Goal: Obtain resource: Obtain resource

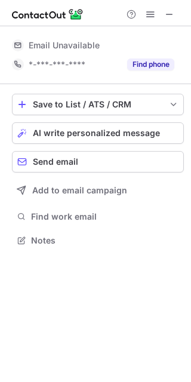
scroll to position [264, 191]
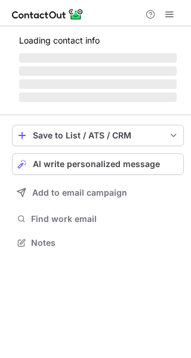
scroll to position [204, 191]
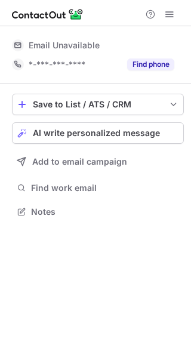
scroll to position [204, 191]
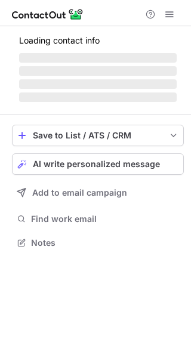
scroll to position [242, 191]
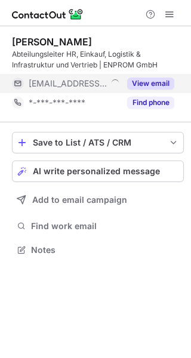
click at [159, 78] on button "View email" at bounding box center [150, 84] width 47 height 12
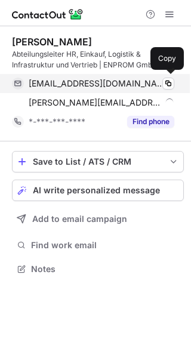
scroll to position [261, 191]
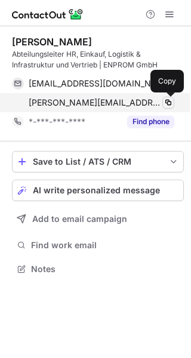
click at [163, 103] on button at bounding box center [168, 103] width 12 height 12
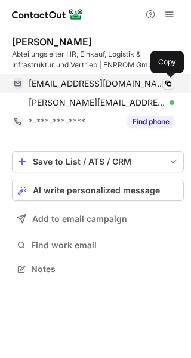
click at [164, 84] on span at bounding box center [169, 84] width 10 height 10
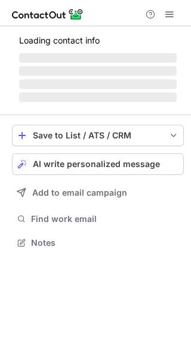
scroll to position [231, 191]
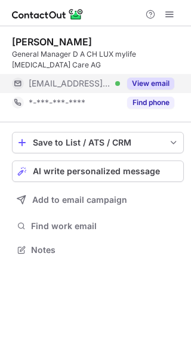
click at [159, 76] on div "View email" at bounding box center [147, 83] width 54 height 19
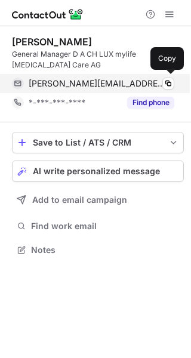
click at [171, 74] on div "dirk.scherff@ypsomed.com Verified Copy" at bounding box center [93, 83] width 162 height 19
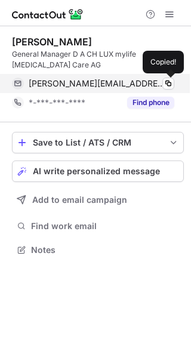
click at [171, 74] on div "dirk.scherff@ypsomed.com Verified Copied!" at bounding box center [93, 83] width 162 height 19
click at [169, 84] on span at bounding box center [169, 84] width 10 height 10
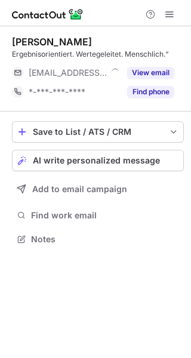
scroll to position [231, 191]
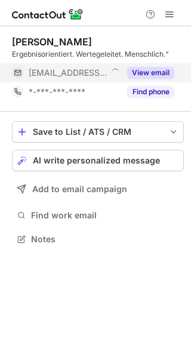
click at [138, 78] on button "View email" at bounding box center [150, 73] width 47 height 12
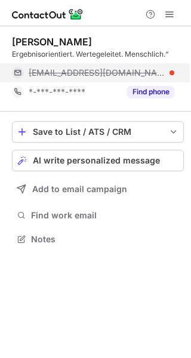
click at [164, 63] on div "angelika@die-lohners.eu" at bounding box center [93, 72] width 162 height 19
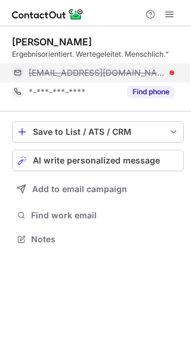
click at [164, 63] on div "angelika@die-lohners.eu" at bounding box center [93, 72] width 162 height 19
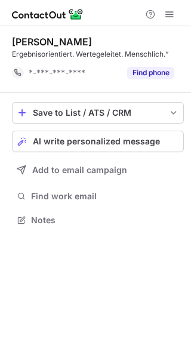
scroll to position [212, 191]
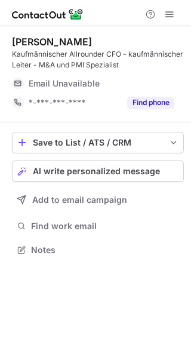
scroll to position [242, 191]
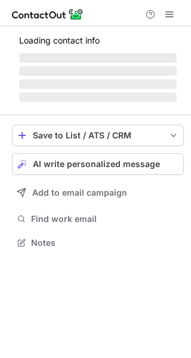
scroll to position [231, 191]
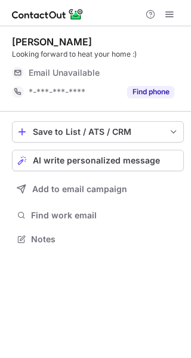
click at [165, 81] on div "Email Unavailable" at bounding box center [102, 72] width 146 height 19
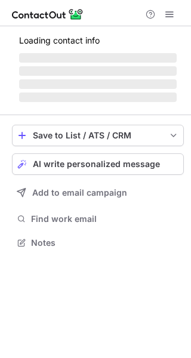
scroll to position [231, 191]
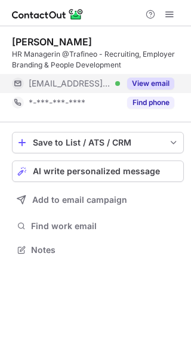
click at [170, 78] on button "View email" at bounding box center [150, 84] width 47 height 12
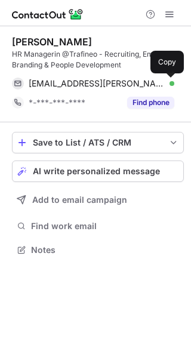
click at [170, 78] on button at bounding box center [168, 84] width 12 height 12
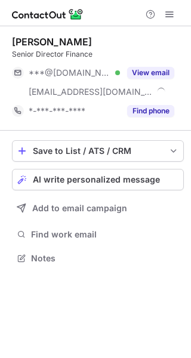
scroll to position [250, 191]
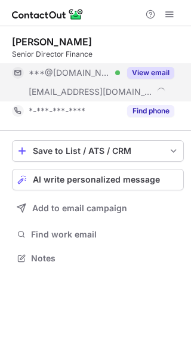
click at [150, 82] on div "View email" at bounding box center [147, 72] width 54 height 19
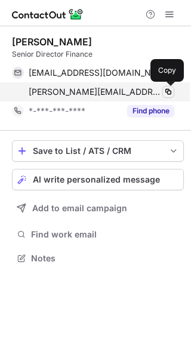
click at [170, 88] on span at bounding box center [169, 92] width 10 height 10
click at [168, 88] on span at bounding box center [169, 92] width 10 height 10
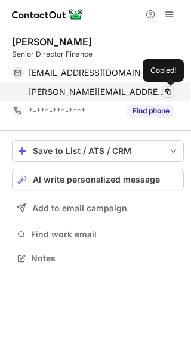
click at [168, 88] on span at bounding box center [169, 92] width 10 height 10
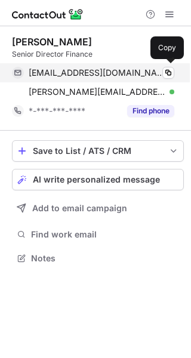
click at [157, 66] on div "danielvoss1977@gmail.com Verified Copy" at bounding box center [93, 72] width 162 height 19
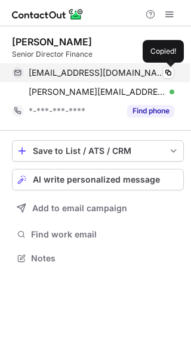
click at [157, 66] on div "danielvoss1977@gmail.com Verified Copied!" at bounding box center [93, 72] width 162 height 19
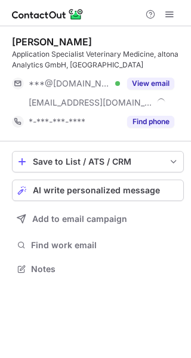
scroll to position [261, 191]
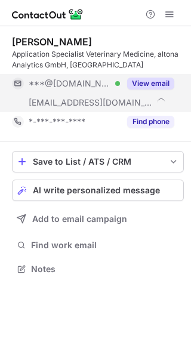
click at [155, 81] on button "View email" at bounding box center [150, 84] width 47 height 12
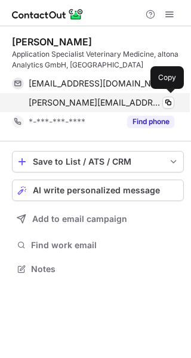
click at [151, 102] on div "[PERSON_NAME][EMAIL_ADDRESS][DOMAIN_NAME]" at bounding box center [102, 102] width 146 height 11
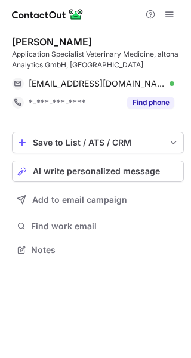
scroll to position [242, 191]
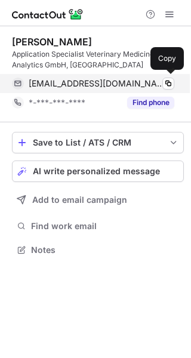
click at [159, 84] on div "drfrankthiemann@gmail.com Verified" at bounding box center [102, 83] width 146 height 11
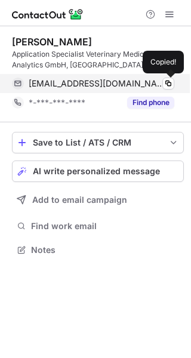
click at [159, 84] on div "drfrankthiemann@gmail.com Verified" at bounding box center [102, 83] width 146 height 11
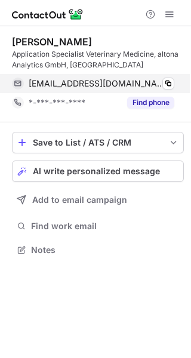
click at [159, 84] on div "drfrankthiemann@gmail.com Verified" at bounding box center [102, 83] width 146 height 11
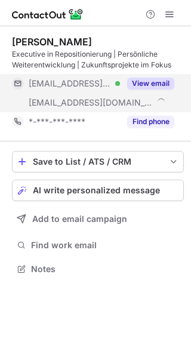
scroll to position [261, 191]
click at [167, 78] on button "View email" at bounding box center [150, 84] width 47 height 12
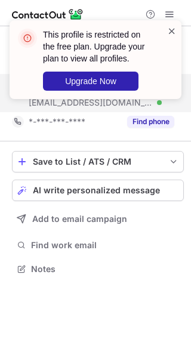
click at [170, 36] on span at bounding box center [172, 31] width 10 height 12
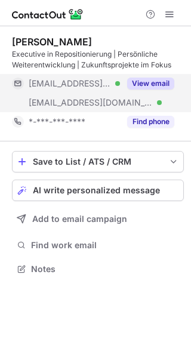
click at [167, 17] on span at bounding box center [170, 15] width 10 height 10
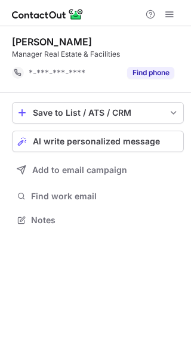
scroll to position [212, 191]
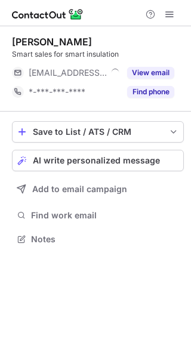
scroll to position [231, 191]
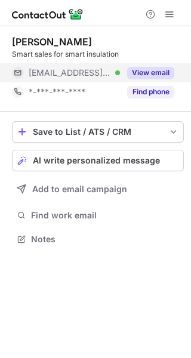
click at [168, 72] on button "View email" at bounding box center [150, 73] width 47 height 12
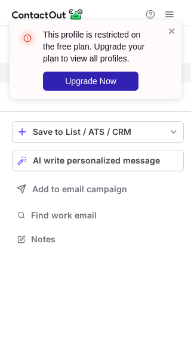
click at [168, 72] on div "This profile is restricted on the free plan. Upgrade your plan to view all prof…" at bounding box center [95, 64] width 191 height 112
click at [168, 72] on div at bounding box center [172, 59] width 10 height 69
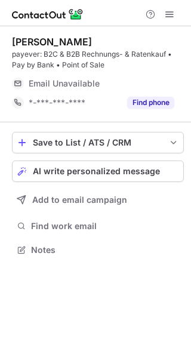
scroll to position [242, 191]
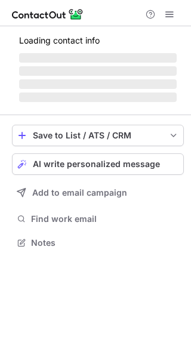
scroll to position [242, 191]
